Goal: Task Accomplishment & Management: Use online tool/utility

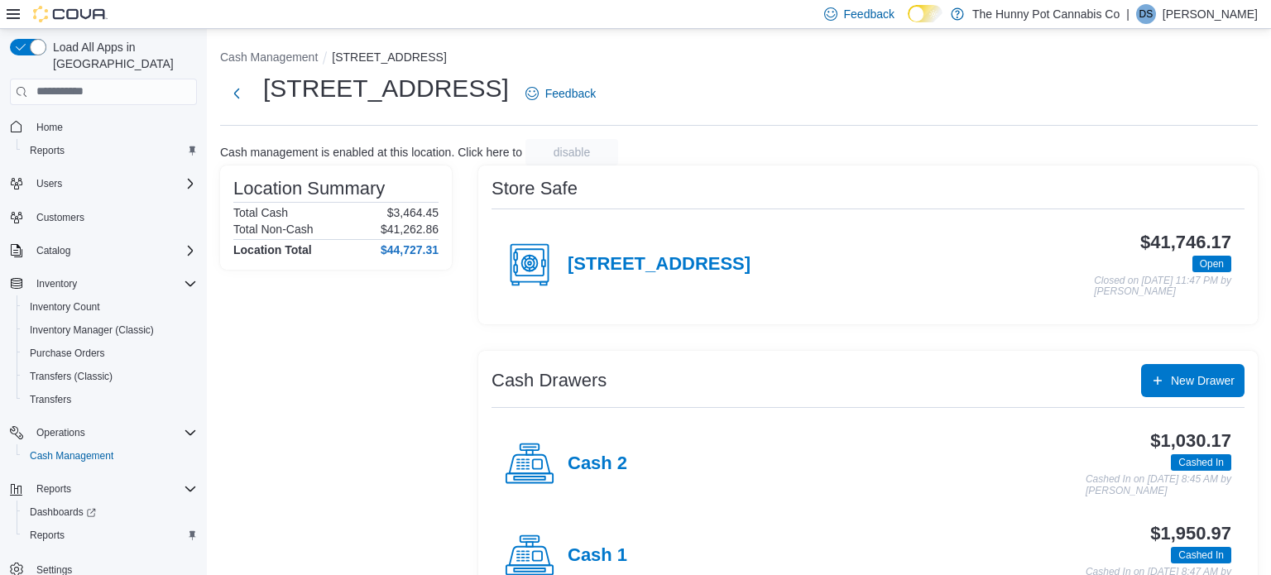
click at [611, 566] on div "Cash 1" at bounding box center [566, 556] width 122 height 50
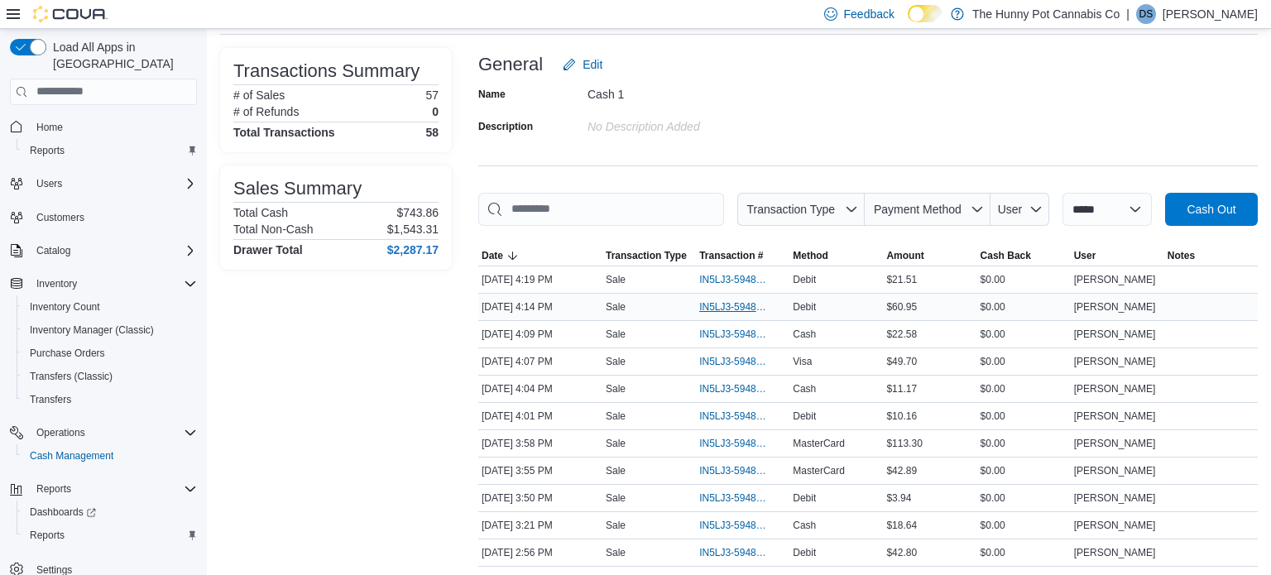
scroll to position [93, 0]
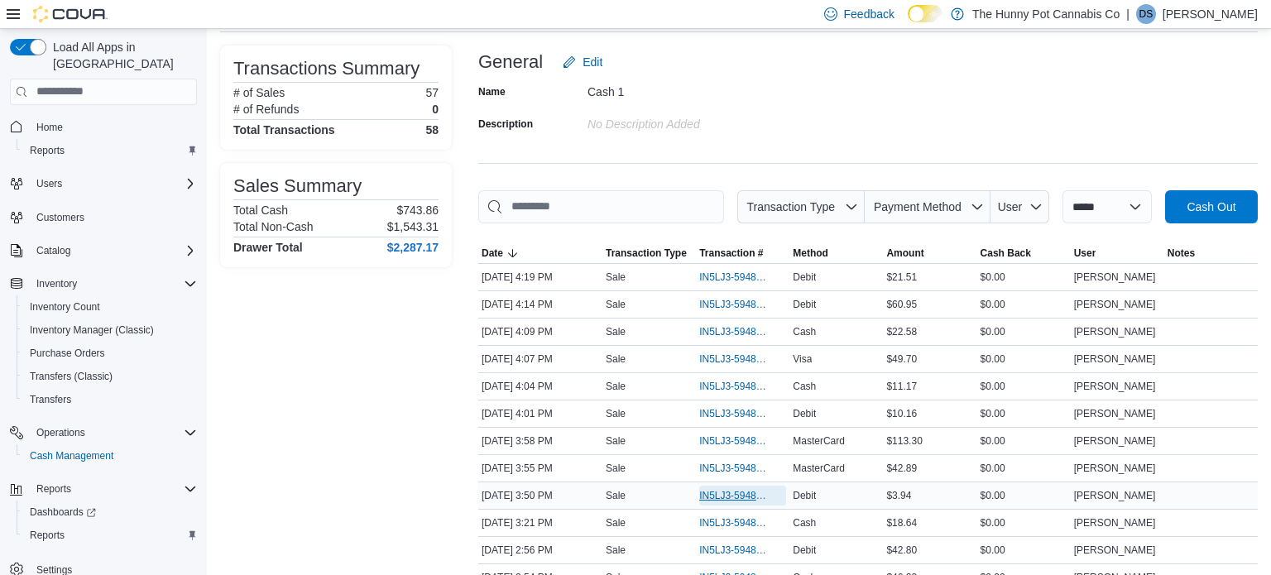
click at [711, 491] on span "IN5LJ3-5948641" at bounding box center [734, 495] width 70 height 13
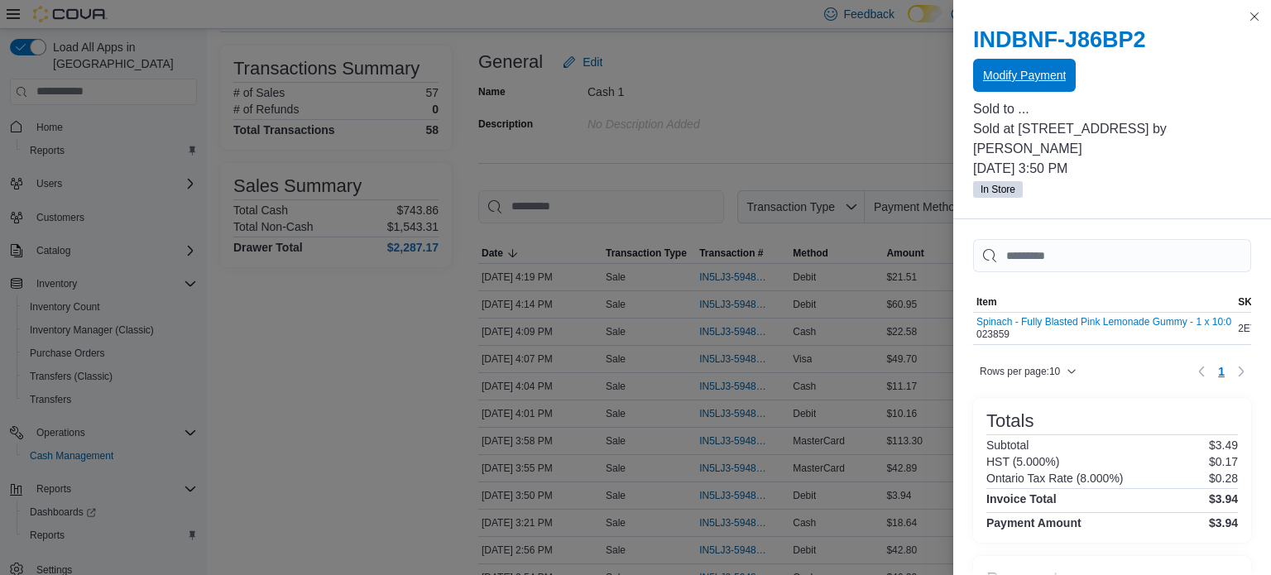
click at [1033, 85] on span "Modify Payment" at bounding box center [1024, 75] width 83 height 33
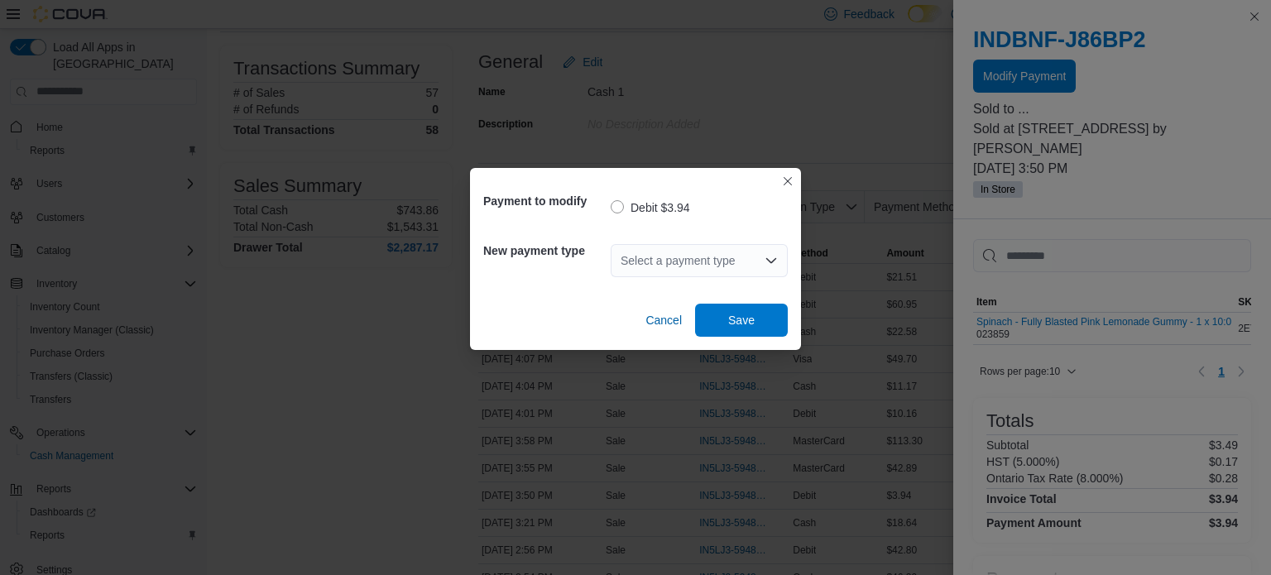
click at [727, 266] on div "Select a payment type" at bounding box center [699, 260] width 177 height 33
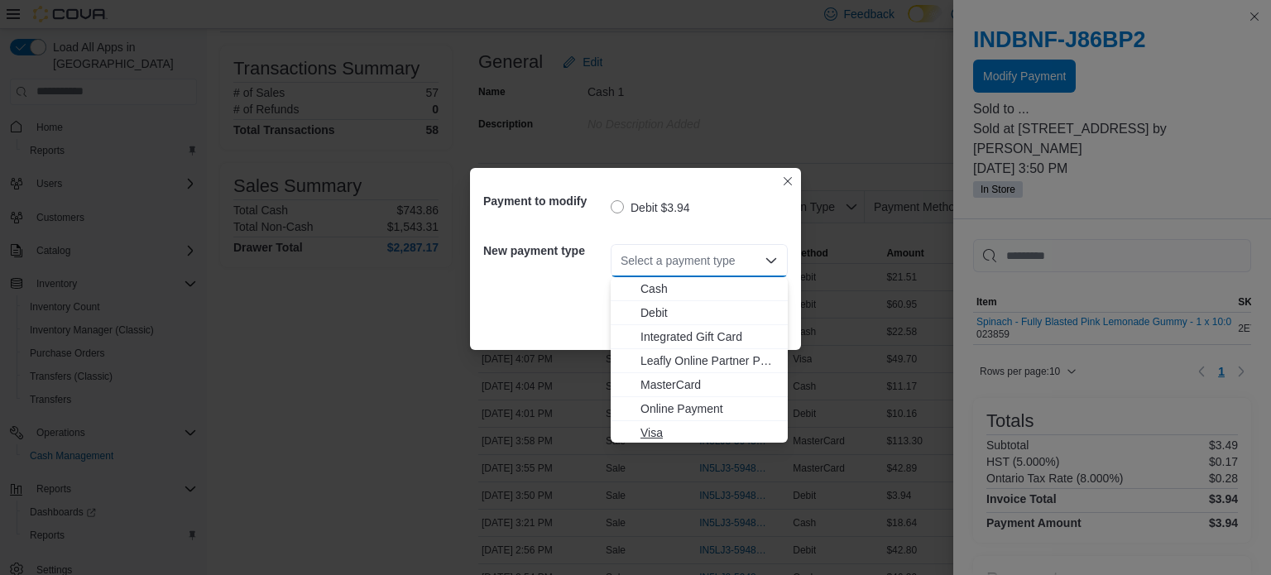
click at [666, 435] on span "Visa" at bounding box center [708, 432] width 137 height 17
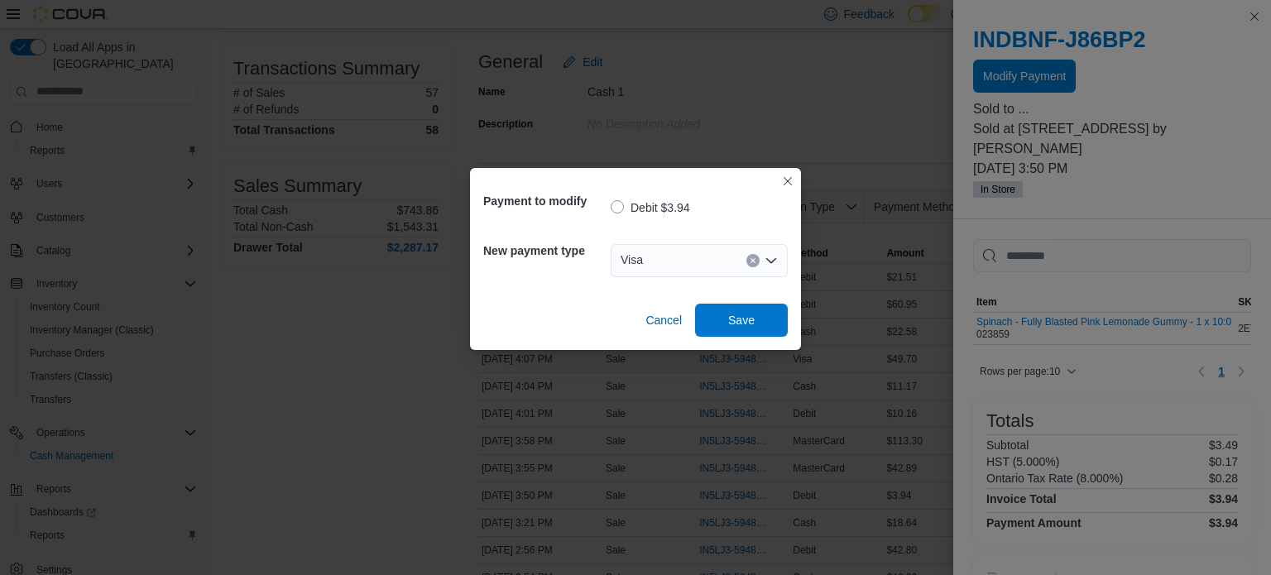
click at [712, 340] on div "Payment to modify Debit $3.94 New payment type Visa Cancel Save" at bounding box center [635, 259] width 331 height 182
click at [711, 317] on span "Save" at bounding box center [741, 319] width 73 height 33
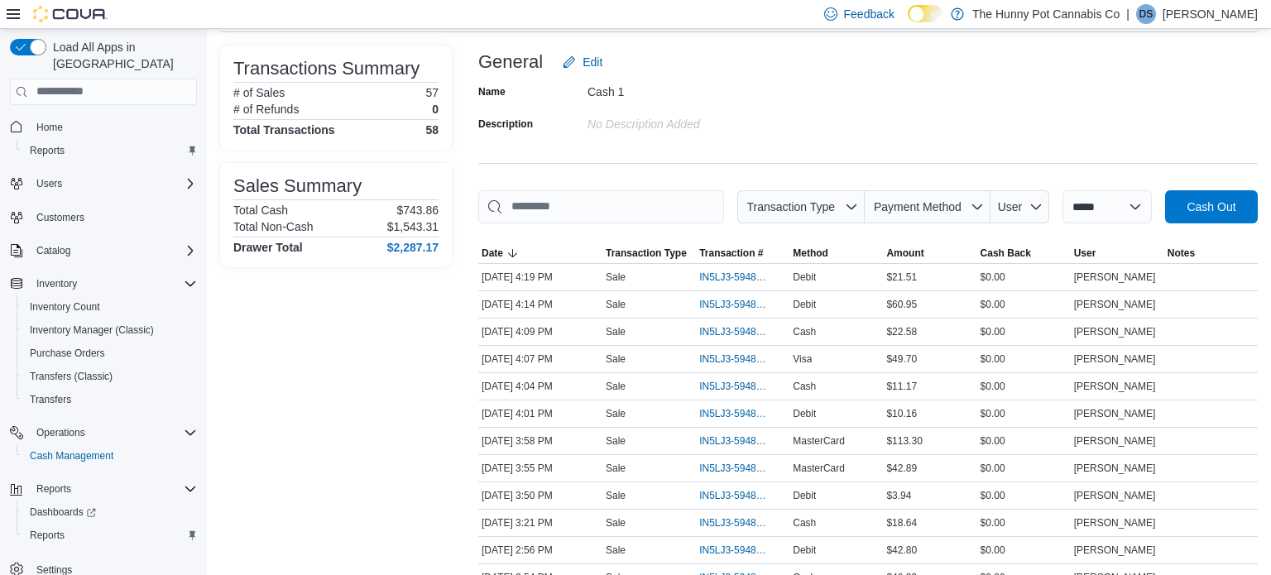
scroll to position [0, 0]
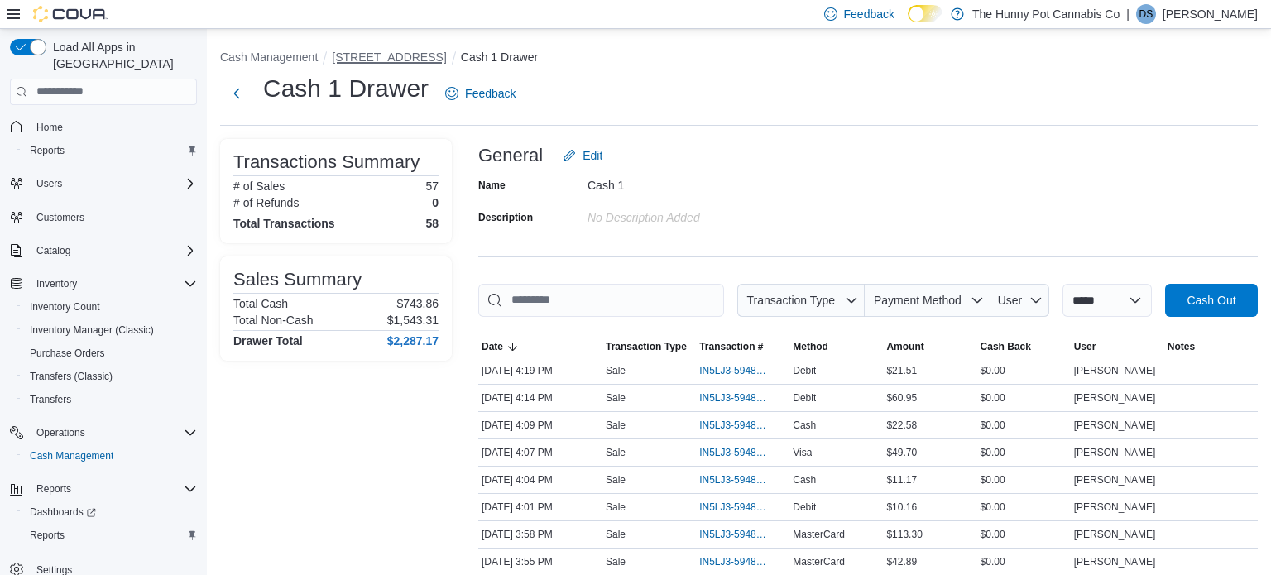
click at [386, 55] on button "[STREET_ADDRESS]" at bounding box center [389, 56] width 114 height 13
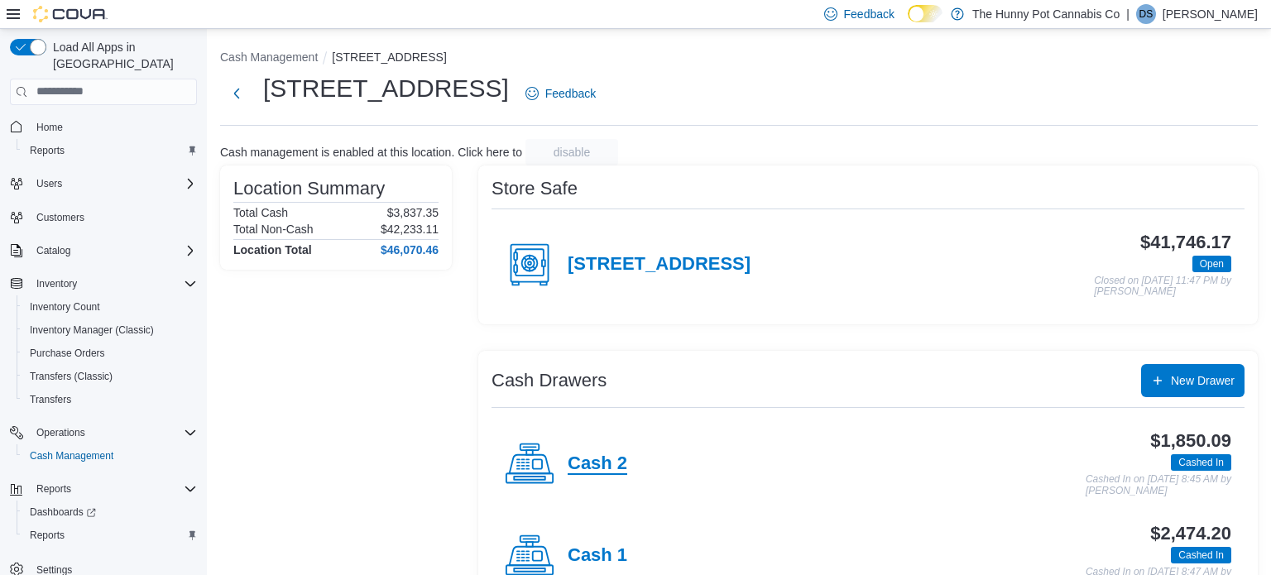
click at [577, 463] on h4 "Cash 2" at bounding box center [598, 464] width 60 height 22
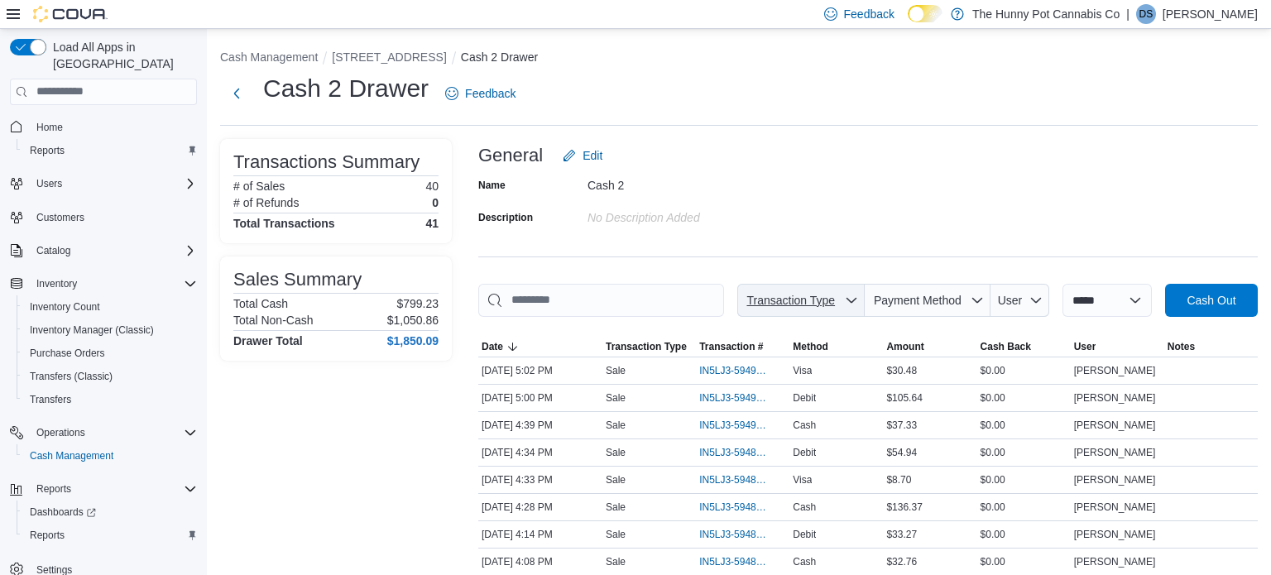
click at [774, 308] on span "Transaction Type" at bounding box center [791, 300] width 94 height 17
click at [748, 391] on span "IN5LJ3-5949208" at bounding box center [734, 397] width 70 height 13
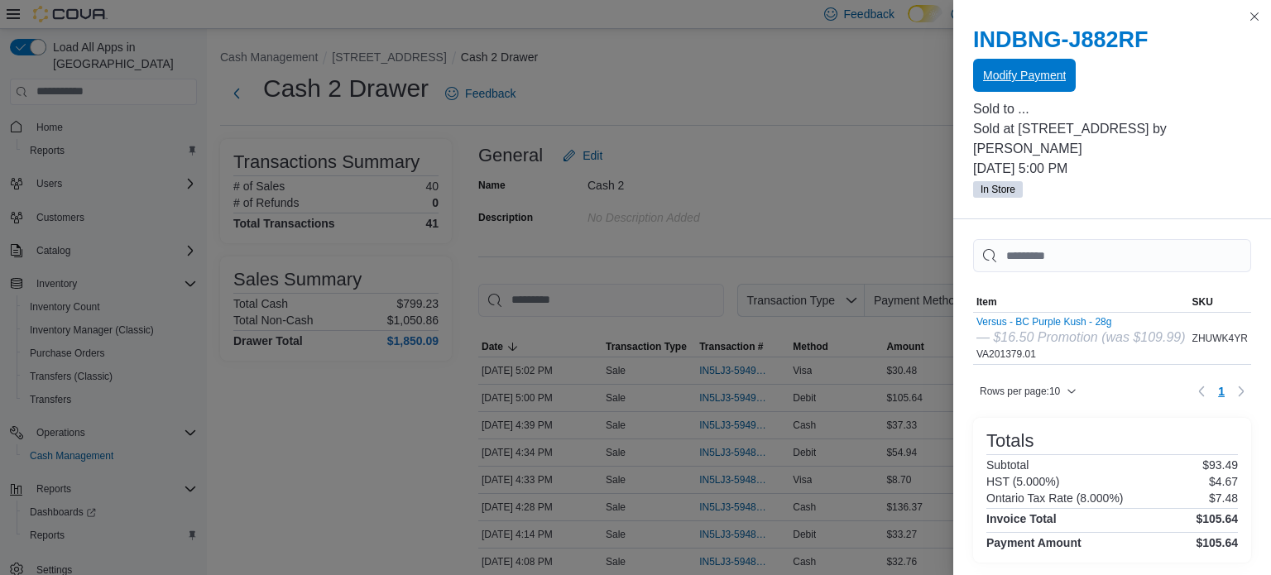
click at [1061, 83] on span "Modify Payment" at bounding box center [1024, 75] width 83 height 17
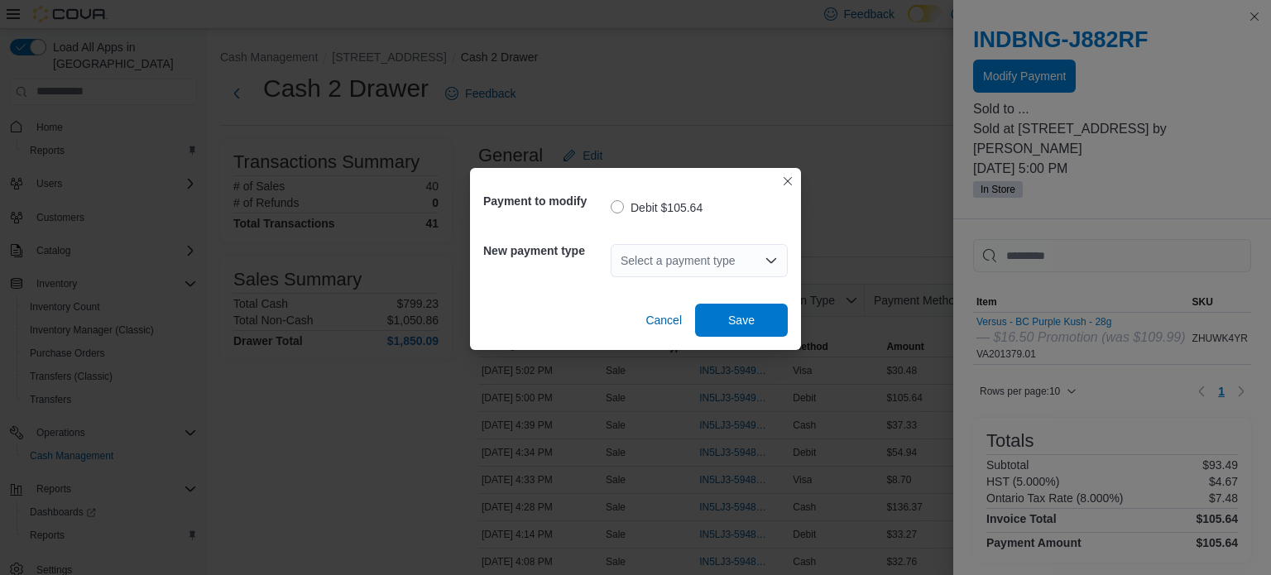
click at [757, 275] on div "Select a payment type" at bounding box center [699, 260] width 177 height 33
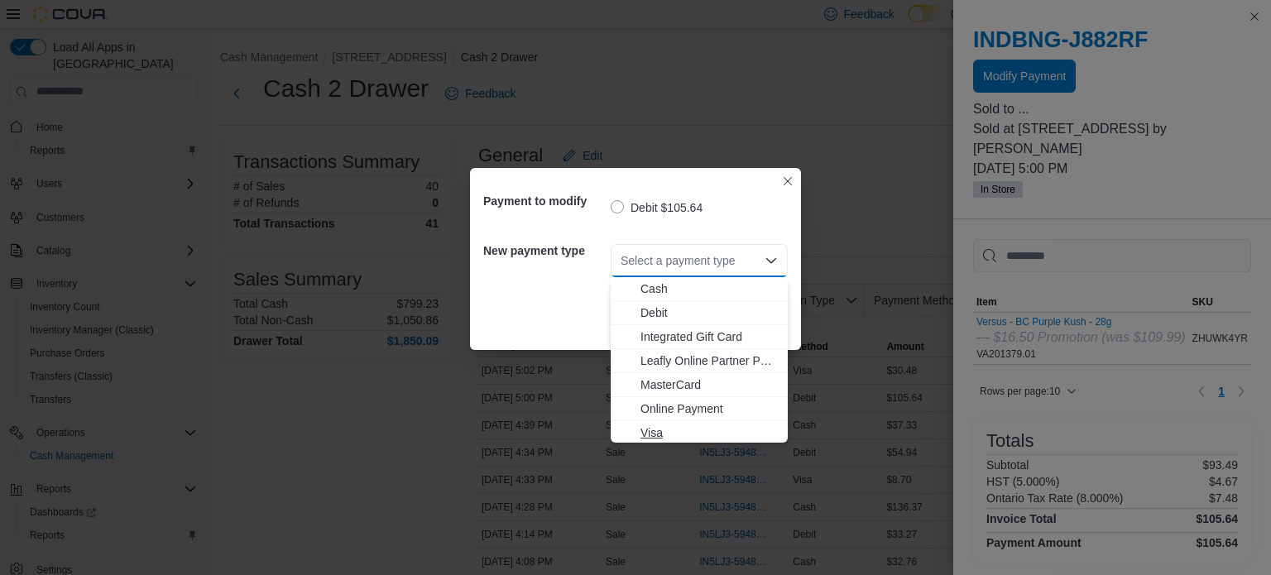
click at [649, 429] on span "Visa" at bounding box center [708, 432] width 137 height 17
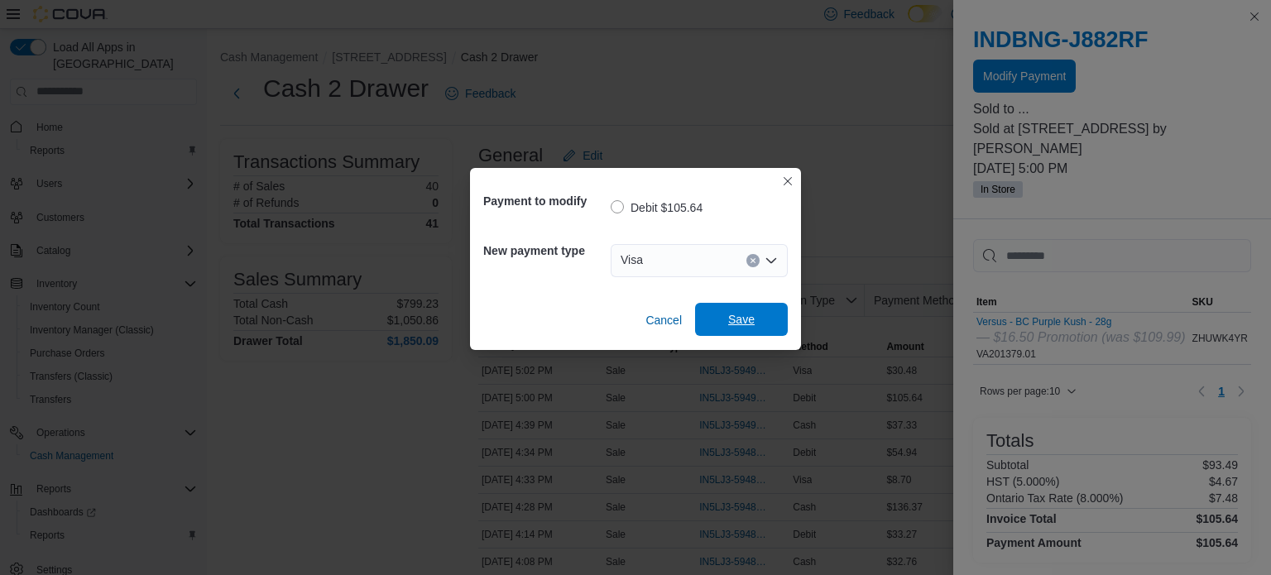
click at [758, 315] on span "Save" at bounding box center [741, 319] width 73 height 33
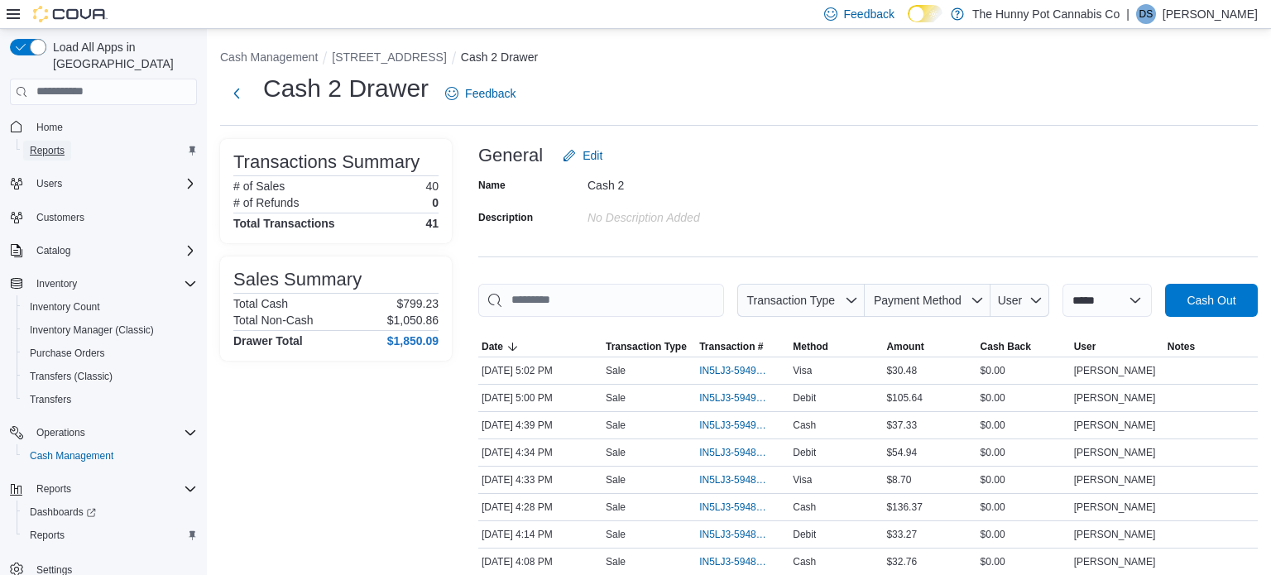
click at [51, 144] on span "Reports" at bounding box center [47, 150] width 35 height 13
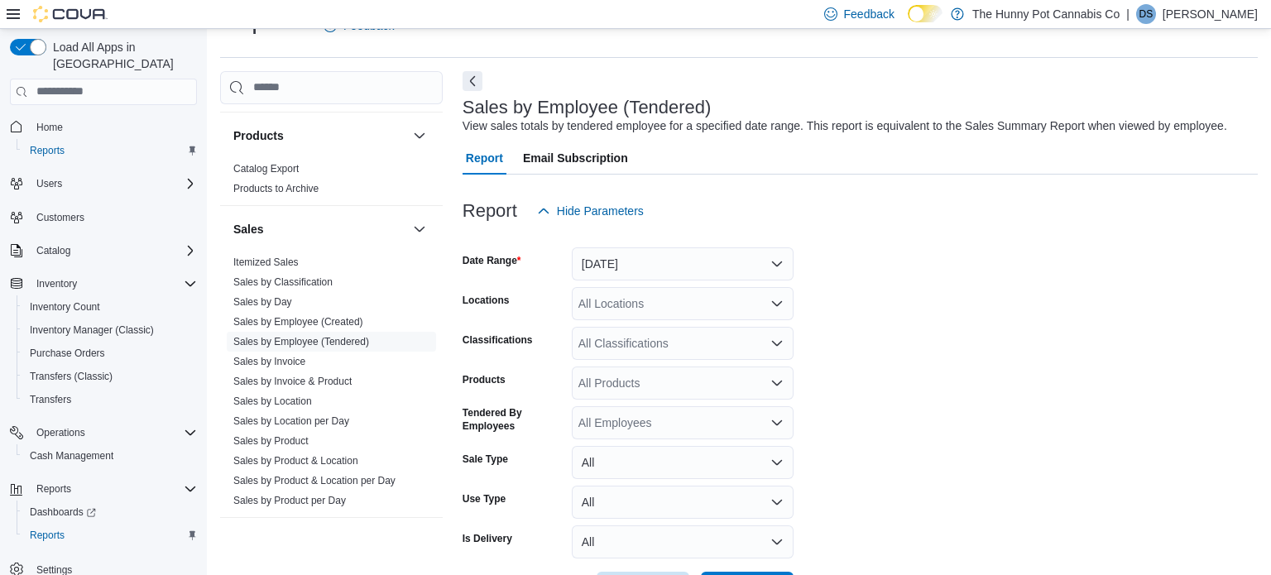
scroll to position [715, 0]
click at [262, 294] on link "Sales by Day" at bounding box center [262, 299] width 59 height 12
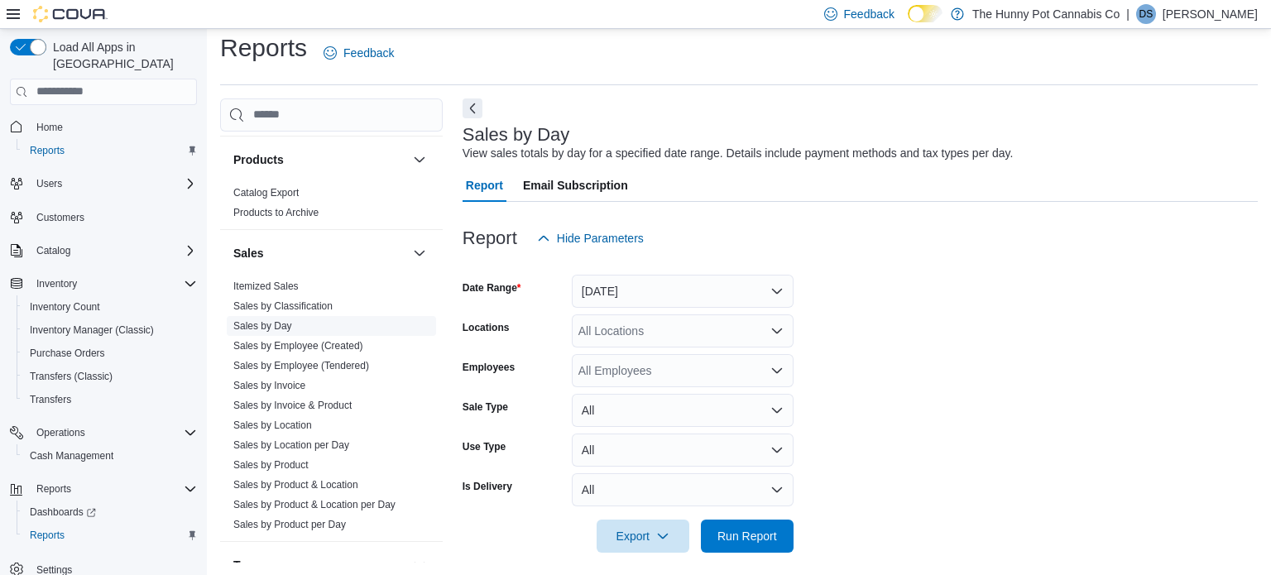
scroll to position [21, 0]
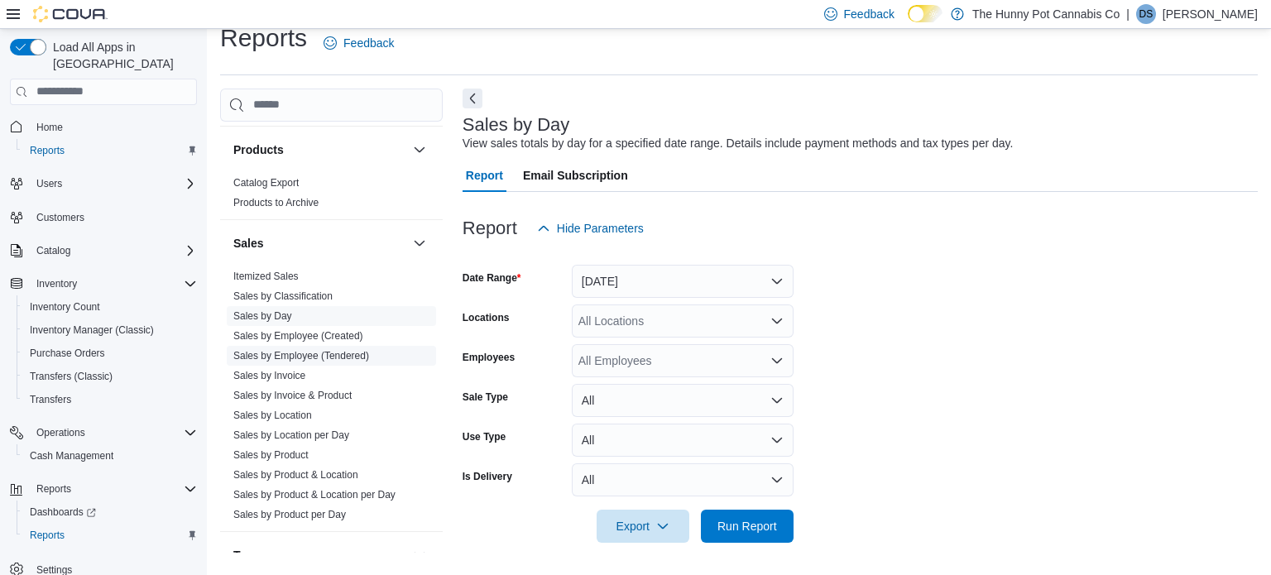
click at [351, 349] on span "Sales by Employee (Tendered)" at bounding box center [301, 355] width 136 height 13
click at [664, 275] on button "[DATE]" at bounding box center [683, 281] width 222 height 33
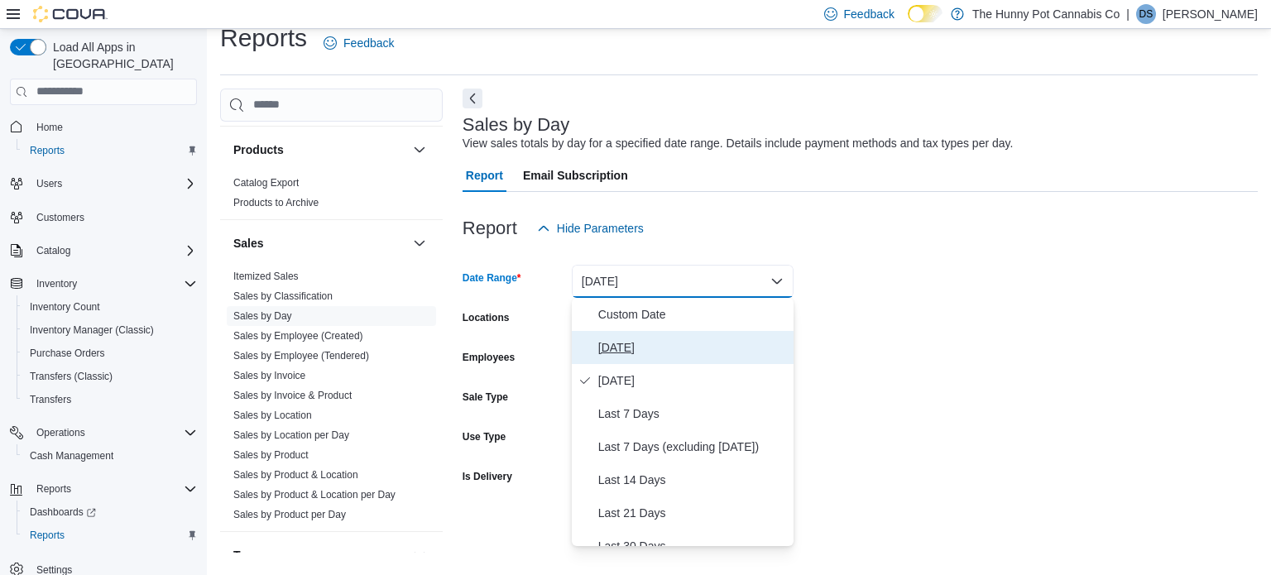
click at [634, 362] on button "[DATE]" at bounding box center [683, 347] width 222 height 33
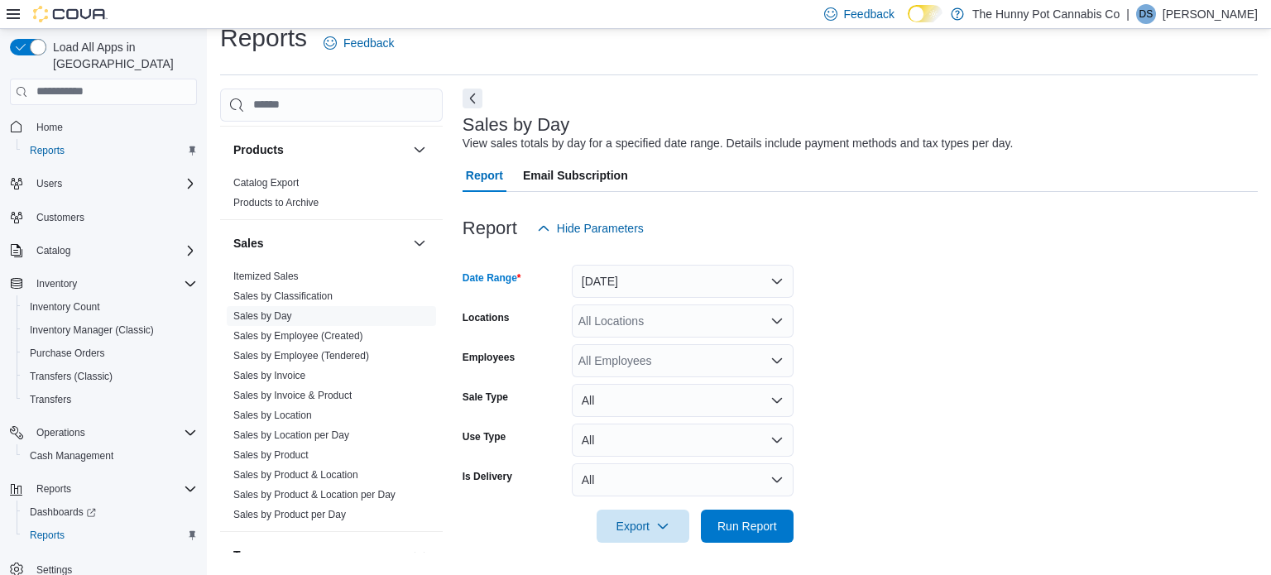
click at [608, 314] on div "All Locations" at bounding box center [683, 320] width 222 height 33
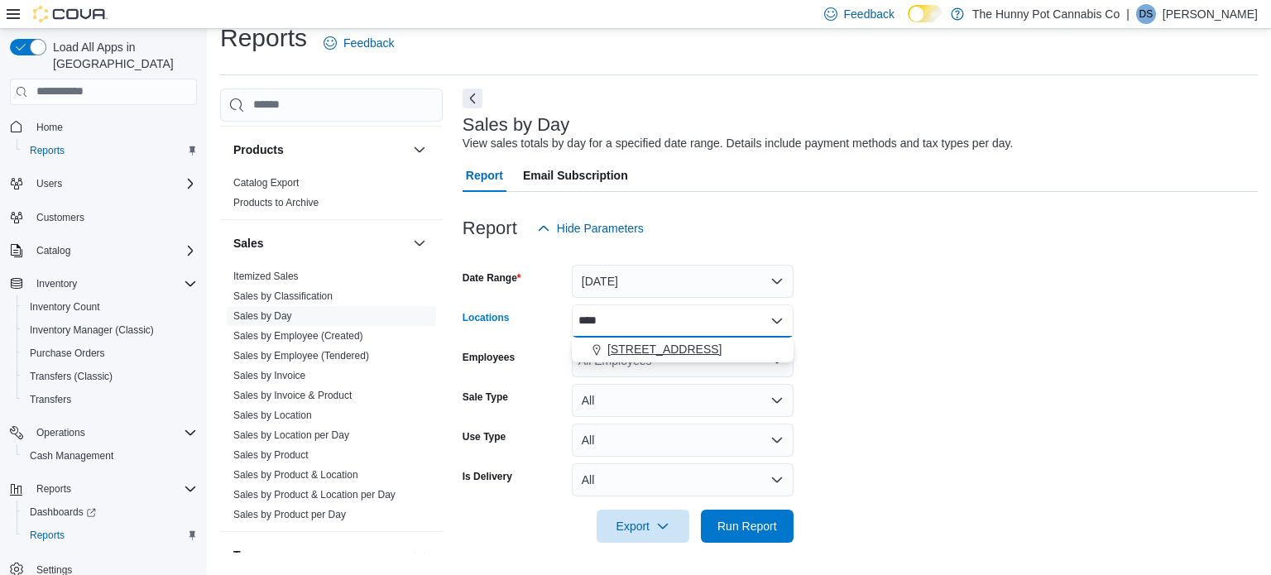
type input "****"
click at [711, 341] on div "[STREET_ADDRESS]" at bounding box center [683, 349] width 202 height 17
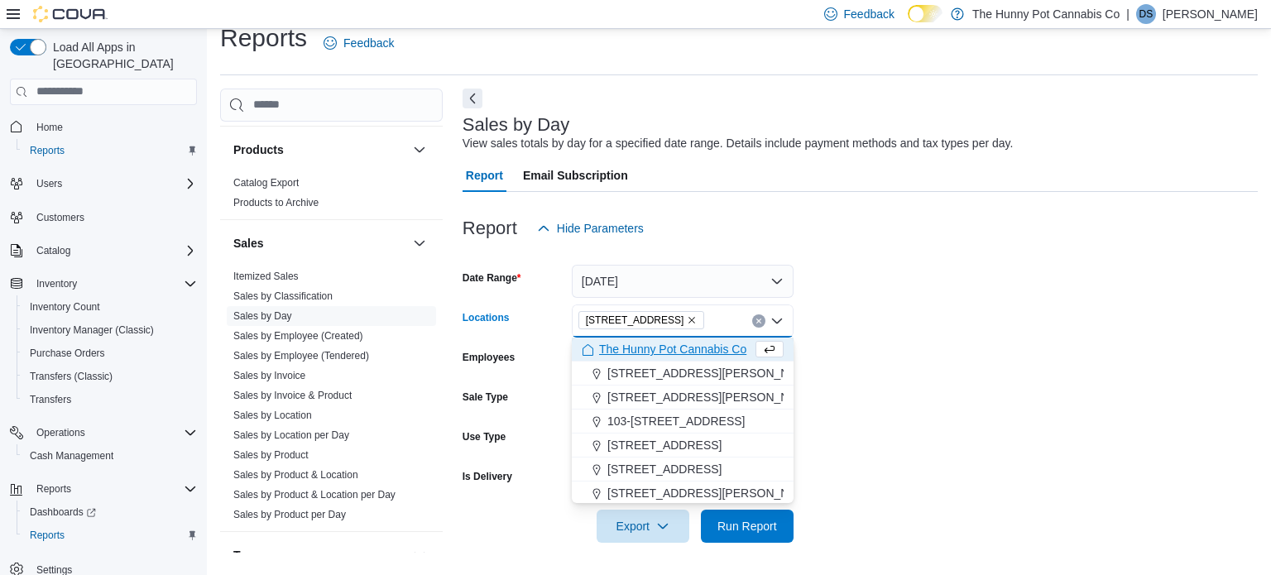
click at [844, 523] on form "Date Range [DATE] Locations [STREET_ADDRESS] Selected. [STREET_ADDRESS] Press B…" at bounding box center [859, 394] width 795 height 298
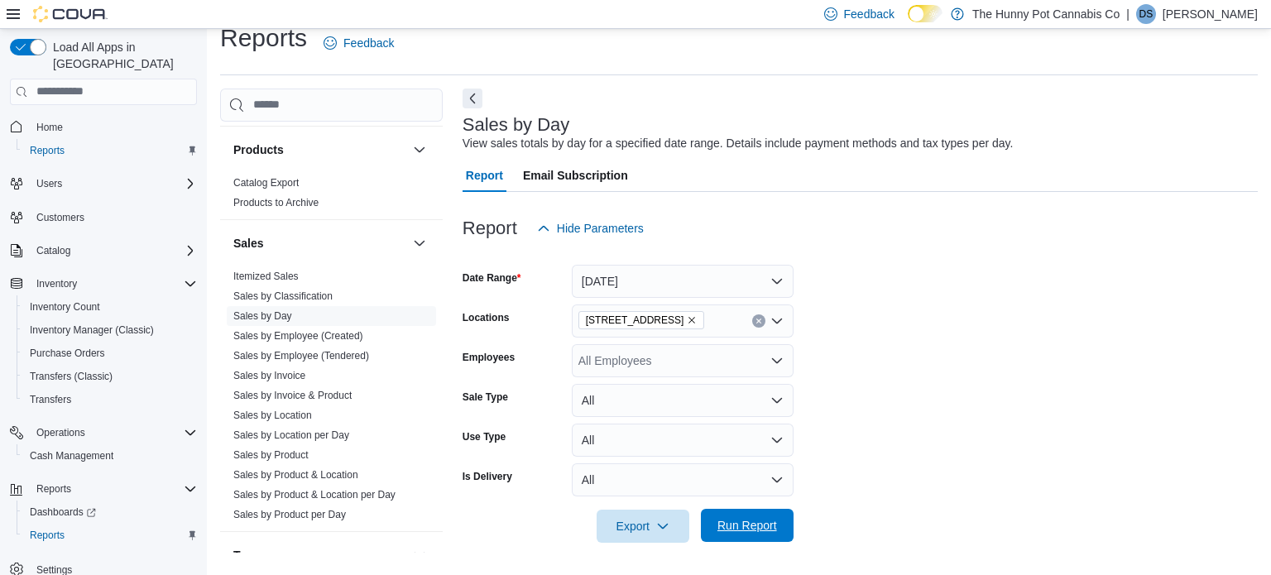
click at [734, 528] on span "Run Report" at bounding box center [747, 525] width 60 height 17
click at [994, 390] on form "Date Range [DATE] Locations [STREET_ADDRESS] Employees All Employees Sale Type …" at bounding box center [859, 394] width 795 height 298
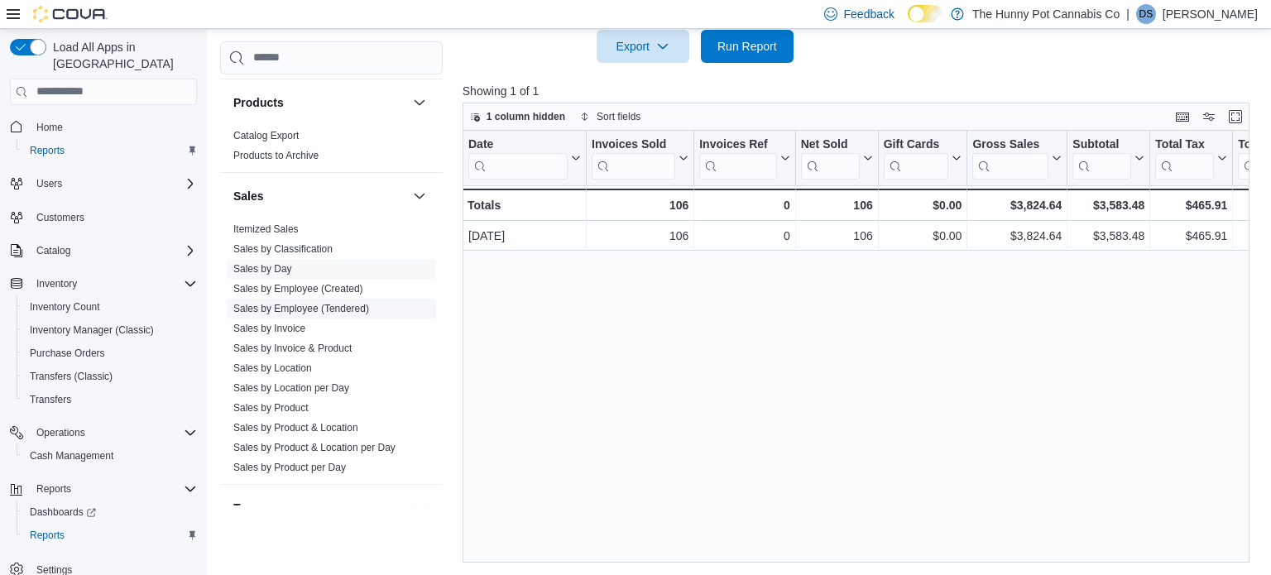
click at [344, 308] on link "Sales by Employee (Tendered)" at bounding box center [301, 309] width 136 height 12
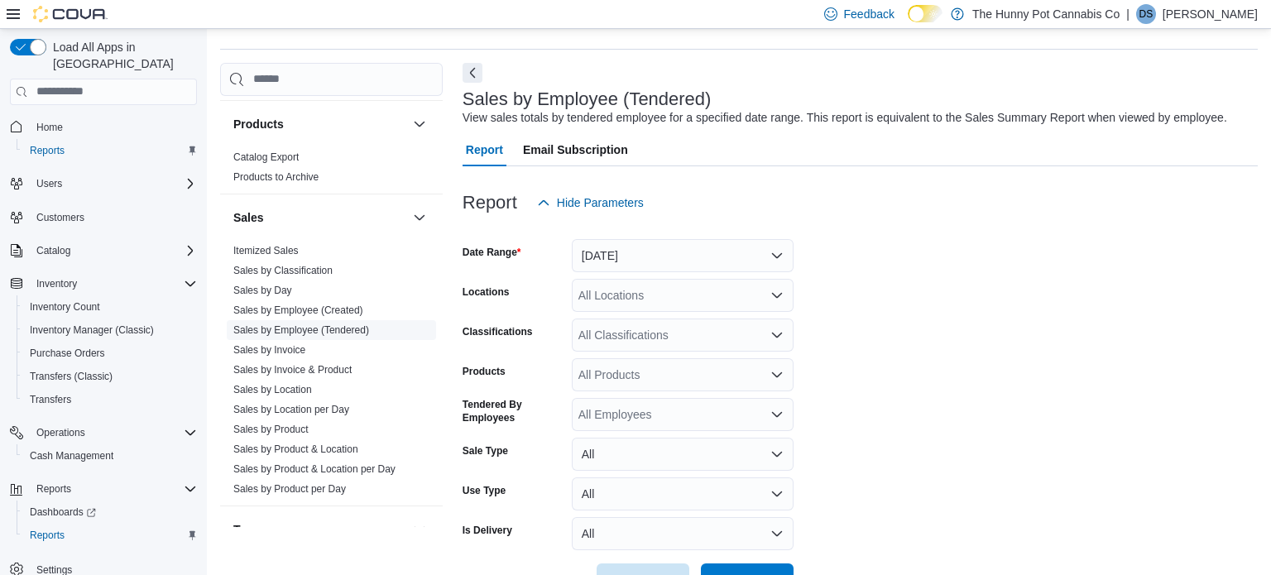
scroll to position [38, 0]
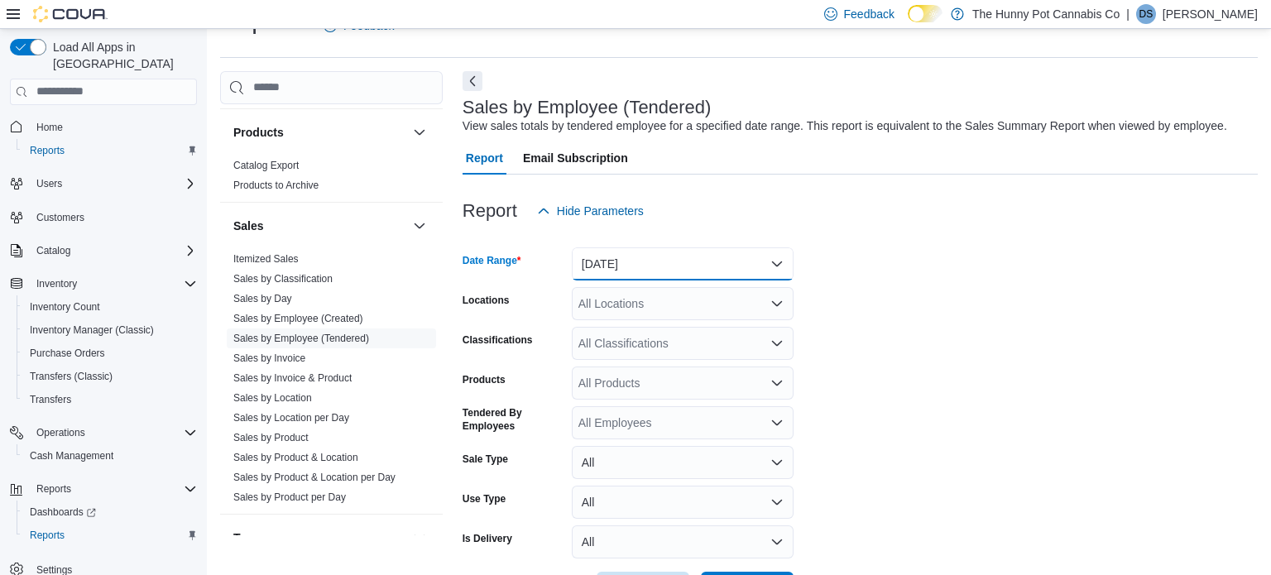
click at [721, 258] on button "[DATE]" at bounding box center [683, 263] width 222 height 33
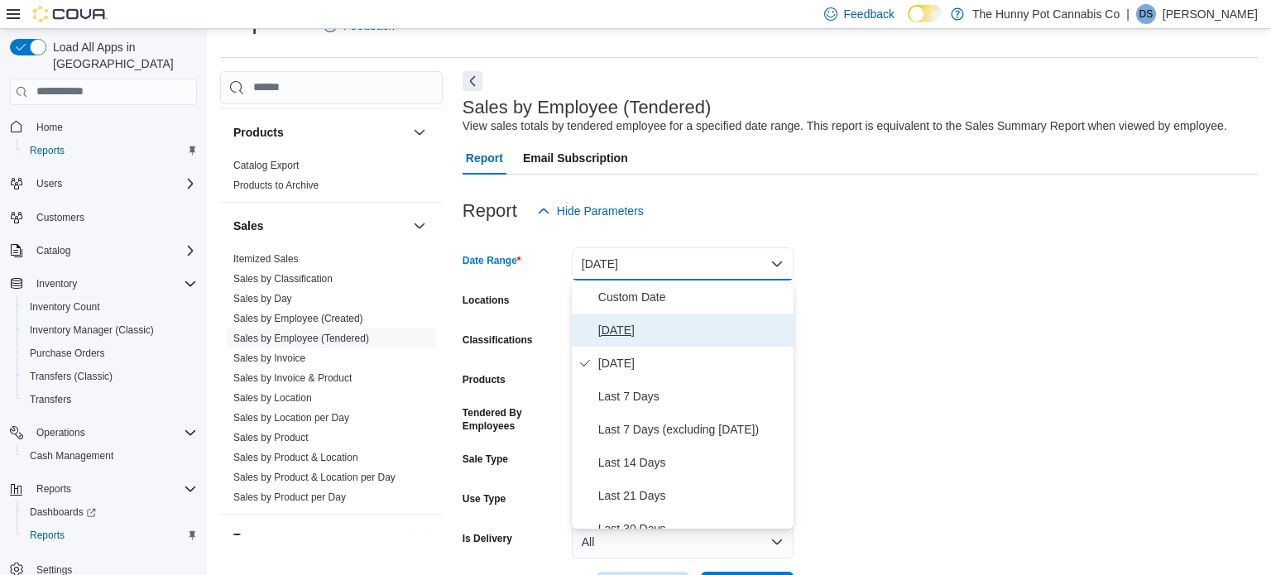
click at [686, 330] on span "[DATE]" at bounding box center [692, 330] width 189 height 20
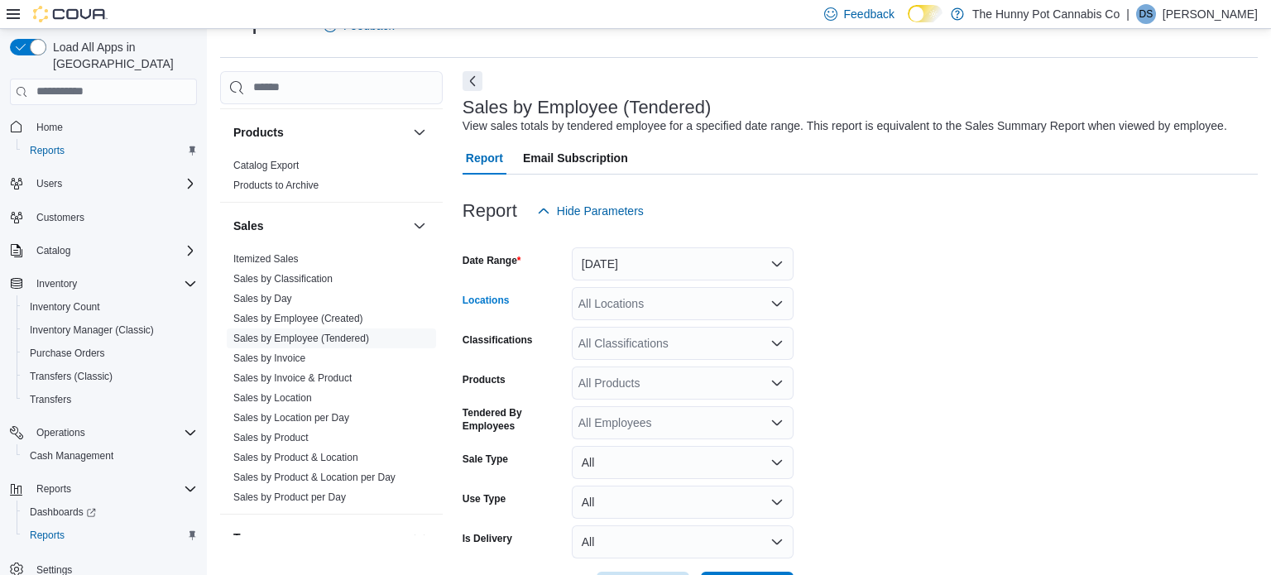
click at [669, 307] on div "All Locations" at bounding box center [683, 303] width 222 height 33
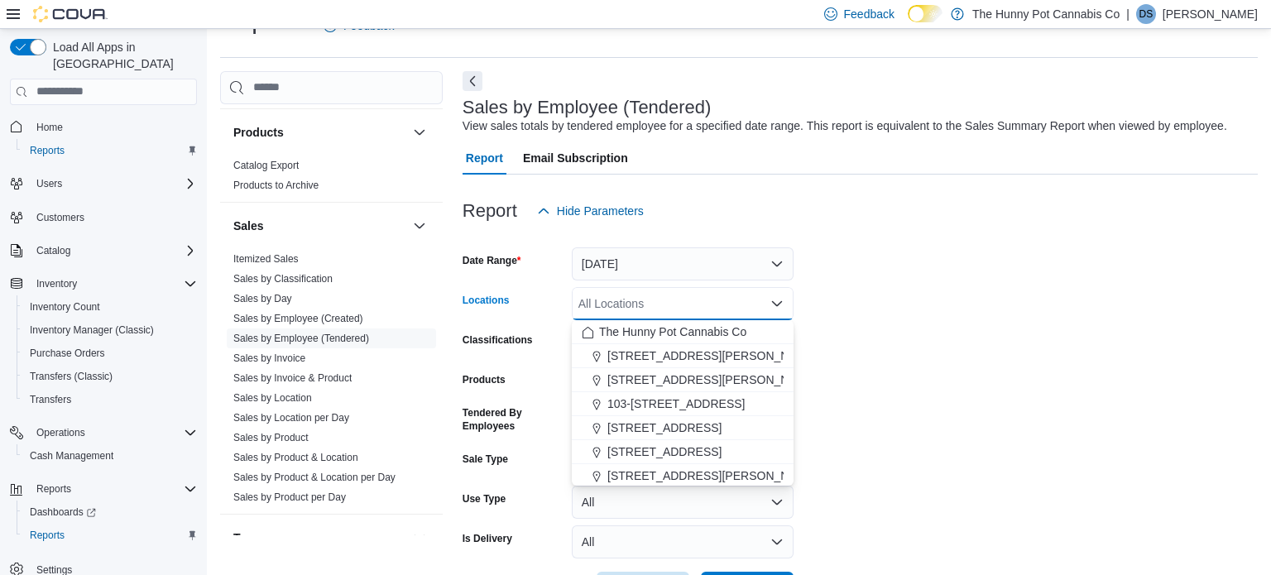
click at [669, 307] on div "All Locations Combo box. Selected. Combo box input. All Locations. Type some te…" at bounding box center [683, 303] width 222 height 33
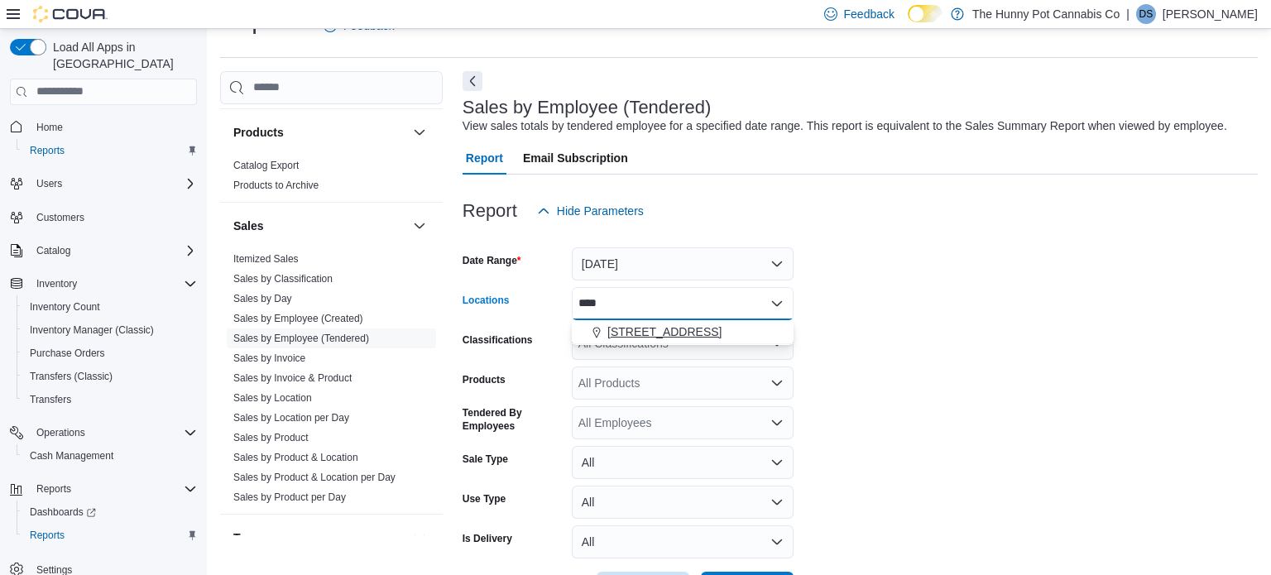
type input "****"
click at [753, 326] on div "[STREET_ADDRESS]" at bounding box center [683, 331] width 202 height 17
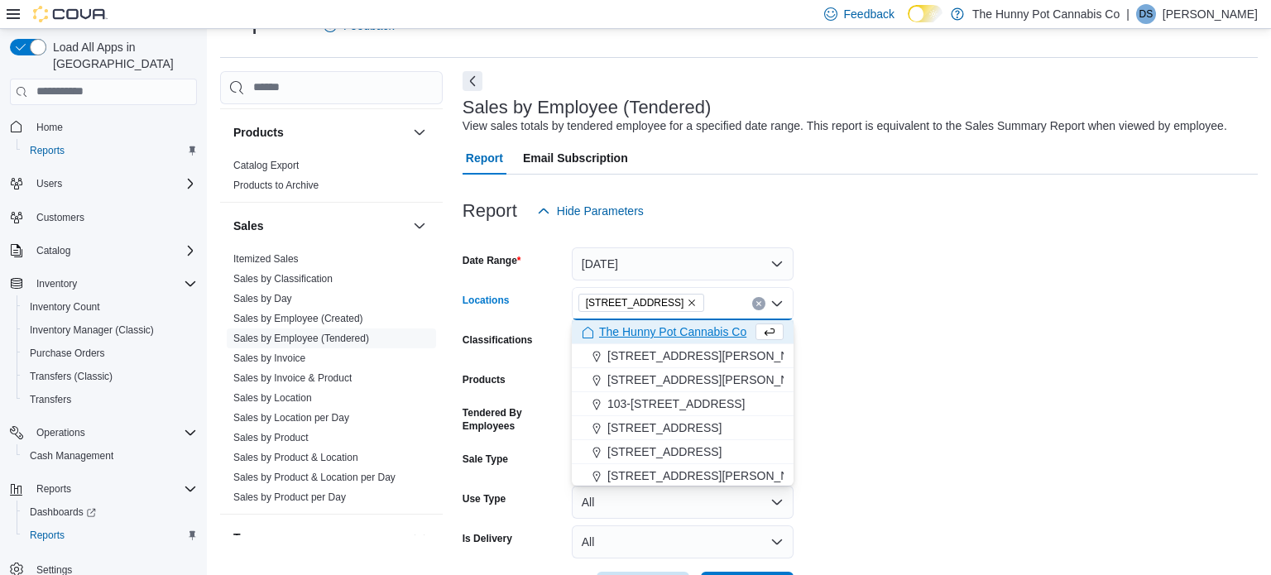
click at [897, 390] on form "Date Range [DATE] Locations [STREET_ADDRESS] Selected. [STREET_ADDRESS] Press B…" at bounding box center [859, 416] width 795 height 377
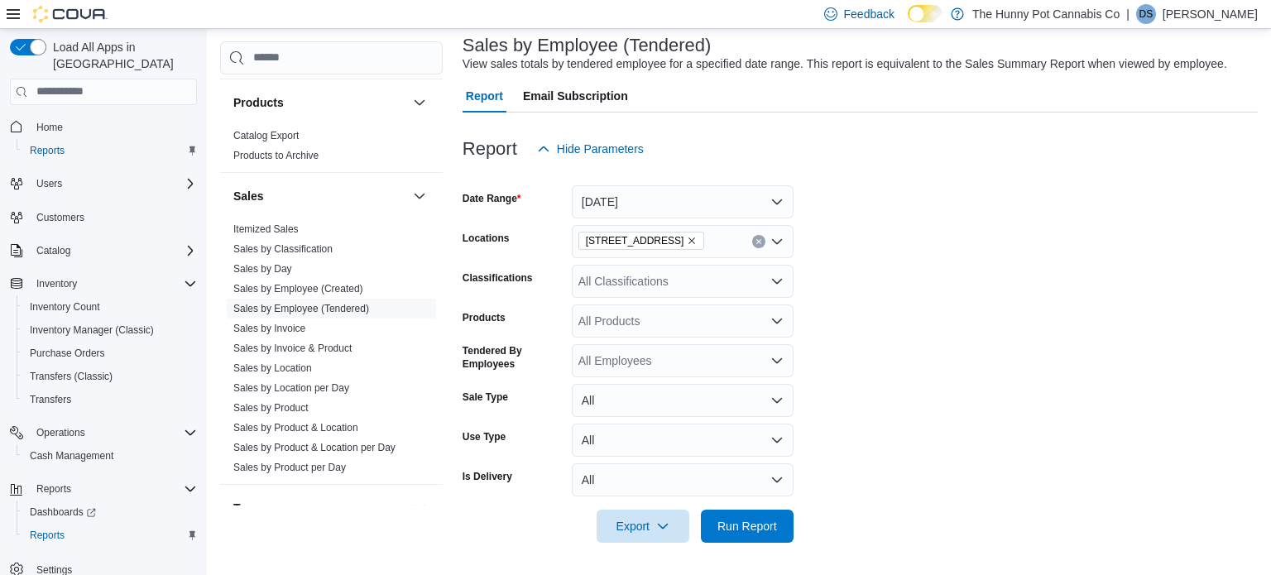
scroll to position [99, 0]
click at [770, 516] on span "Run Report" at bounding box center [747, 526] width 73 height 33
